Goal: Communication & Community: Answer question/provide support

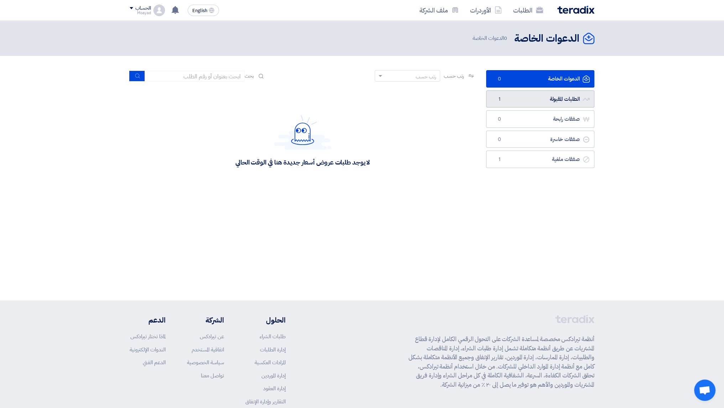
click at [548, 100] on link "الطلبات المقبولة الطلبات المقبولة 1" at bounding box center [540, 98] width 108 height 17
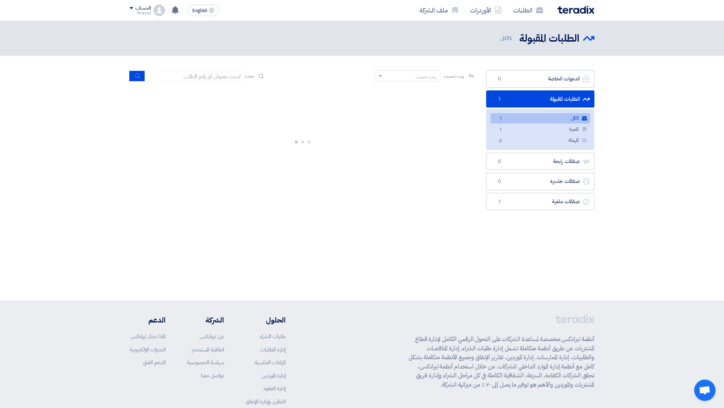
click at [514, 115] on link "الكل الكل 1" at bounding box center [540, 118] width 100 height 10
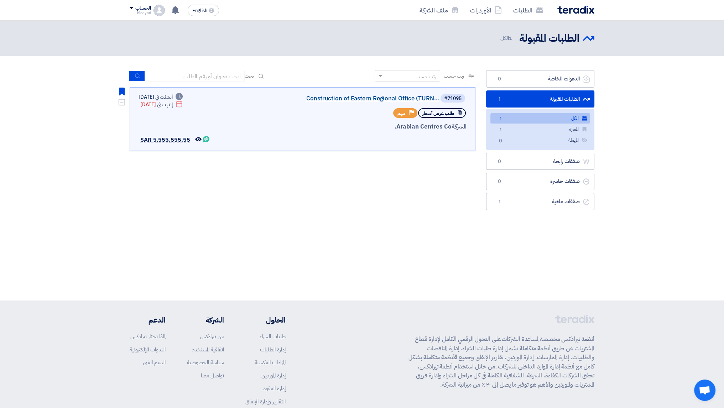
click at [377, 100] on link "Construction of Eastern Regional Office (TURN..." at bounding box center [367, 98] width 142 height 6
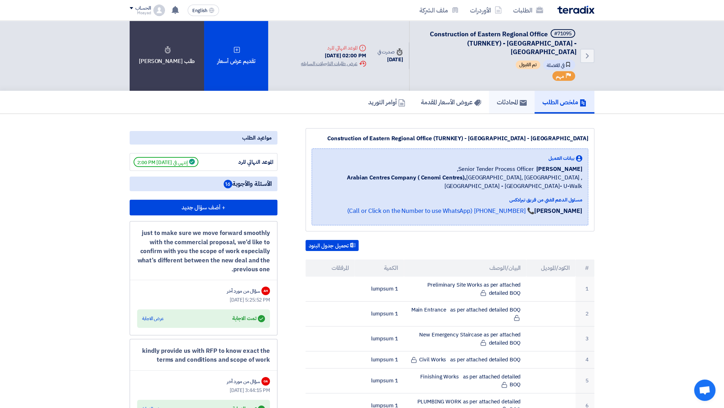
click at [497, 100] on link "المحادثات" at bounding box center [512, 102] width 46 height 23
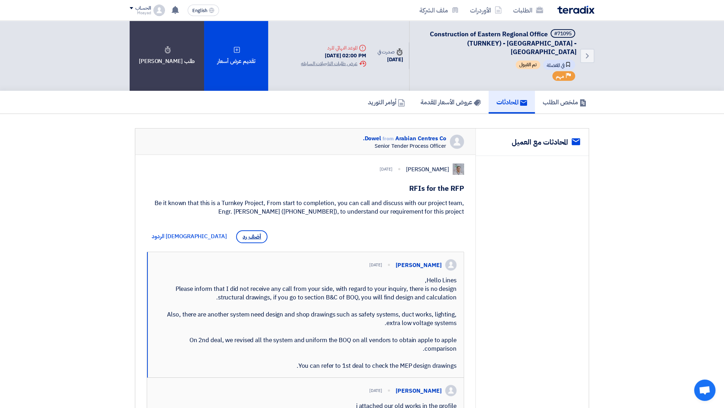
click at [236, 239] on span "أضف رد" at bounding box center [251, 236] width 31 height 13
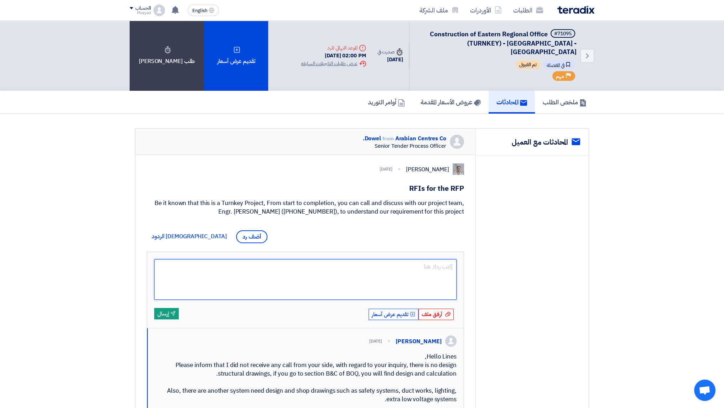
click at [421, 277] on textarea at bounding box center [305, 279] width 302 height 41
type textarea "ي"
type textarea "Dear Mr."
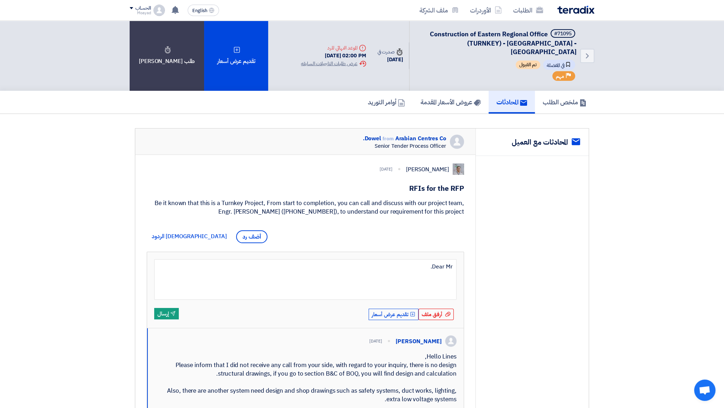
click at [419, 165] on div "[PERSON_NAME]" at bounding box center [427, 169] width 43 height 9
copy div "Dowel"
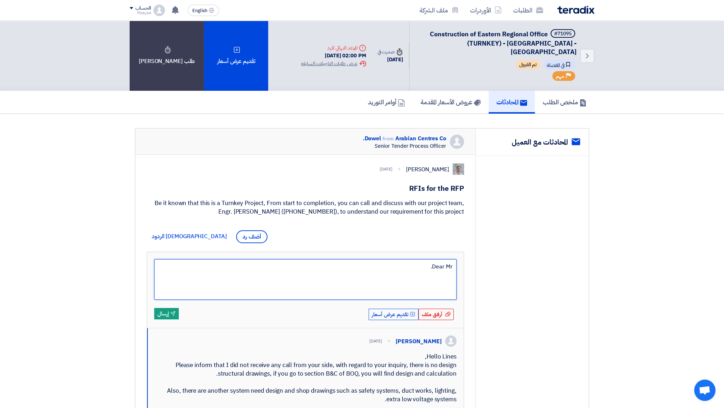
click at [401, 271] on textarea "Dear Mr." at bounding box center [305, 279] width 302 height 41
paste textarea "Dowel"
click at [436, 267] on textarea "Dear Mr.Dowel" at bounding box center [305, 279] width 302 height 41
click at [390, 270] on textarea "Dear Mr. Dowel" at bounding box center [305, 279] width 302 height 41
type textarea "Dear Mr. Dowel Hope yoou ha"
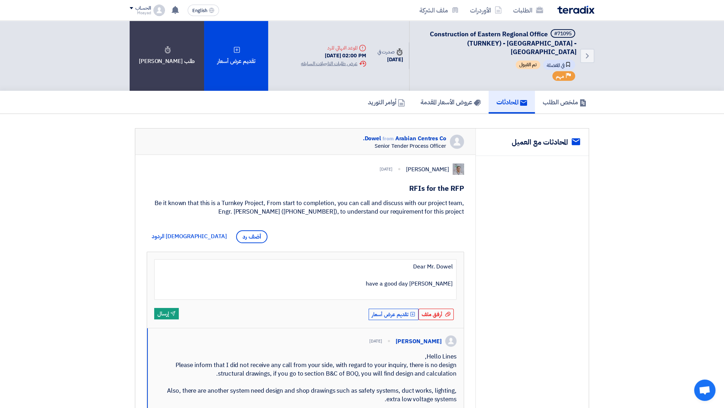
scroll to position [6, 0]
type textarea "Dear Mr. Dowel Hope yoou have a good day is there any update a"
click at [298, 286] on textarea "Dear Mr. Dowel Hope you have a good day is there any update about our request" at bounding box center [305, 279] width 302 height 41
click at [300, 291] on textarea "Dear Mr. Dowel Hope you have a good day is there any update about our request" at bounding box center [305, 279] width 302 height 41
type textarea "Dear Mr. Dowel Hope you have a good day is there any update about our request ?!"
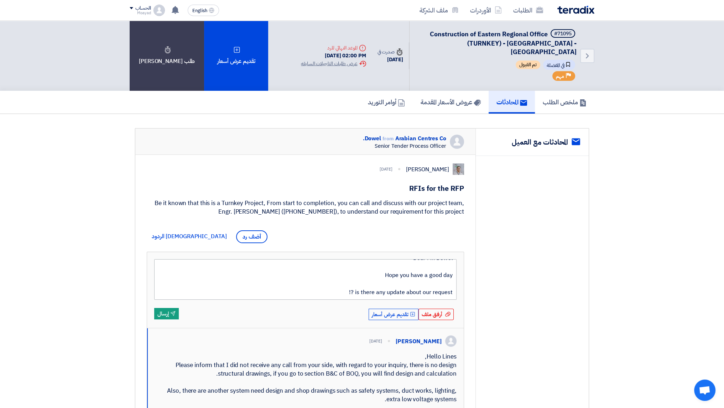
scroll to position [23, 0]
type textarea "Dear Mr. Dowel Hope you have a good day is there any update about our request ?…"
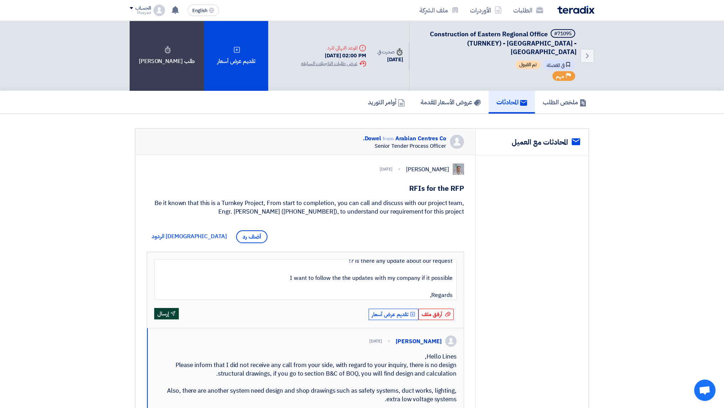
type textarea "Dear Mr. Dowel Hope you have a good day is there any update about our request ?…"
click at [177, 311] on button "Send إرسال" at bounding box center [166, 313] width 25 height 11
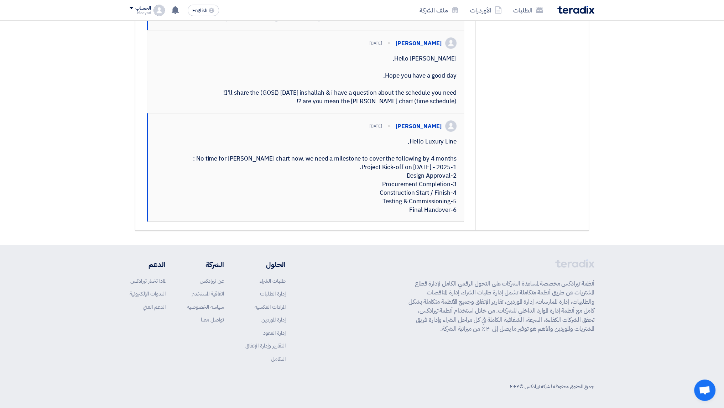
scroll to position [560, 0]
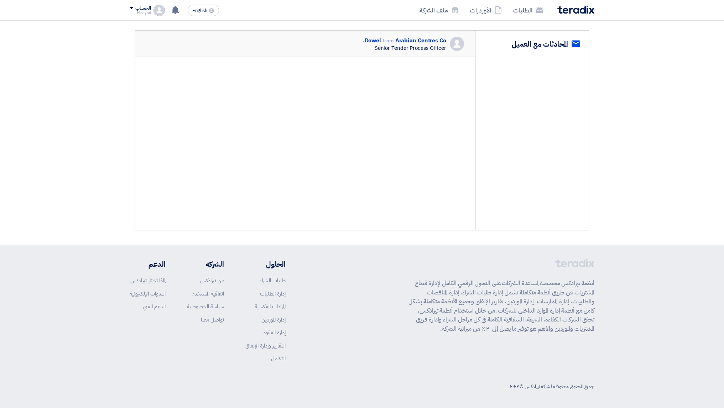
scroll to position [560, 0]
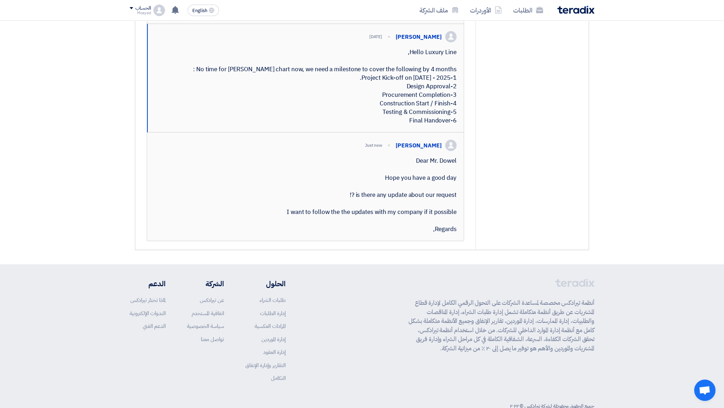
click at [409, 233] on div "Dear Mr. Dowel Hope you have a good day is there any update about our request ?…" at bounding box center [305, 195] width 302 height 77
click at [379, 148] on div "Just now" at bounding box center [373, 145] width 17 height 6
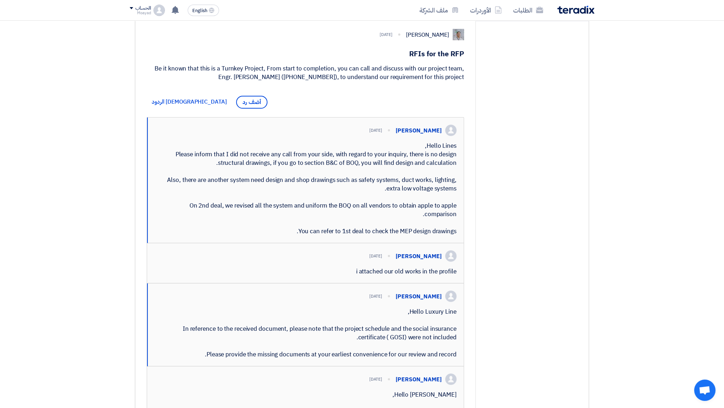
scroll to position [0, 0]
